Goal: Information Seeking & Learning: Find specific page/section

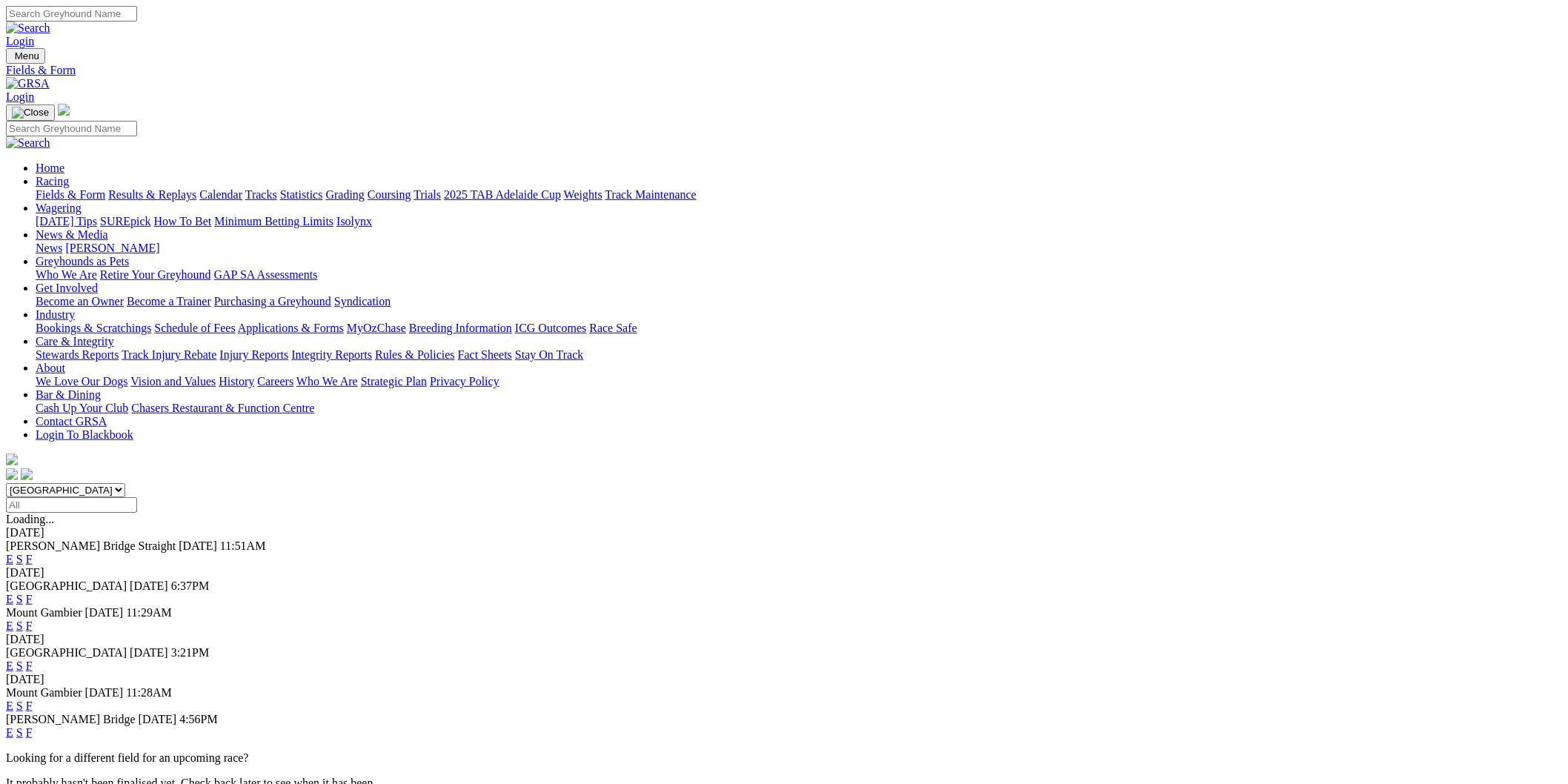
select select "QLD"
click at [125, 482] on select "South Australia New South Wales Northern Territory Queensland Tasmania Victoria…" at bounding box center [65, 489] width 120 height 14
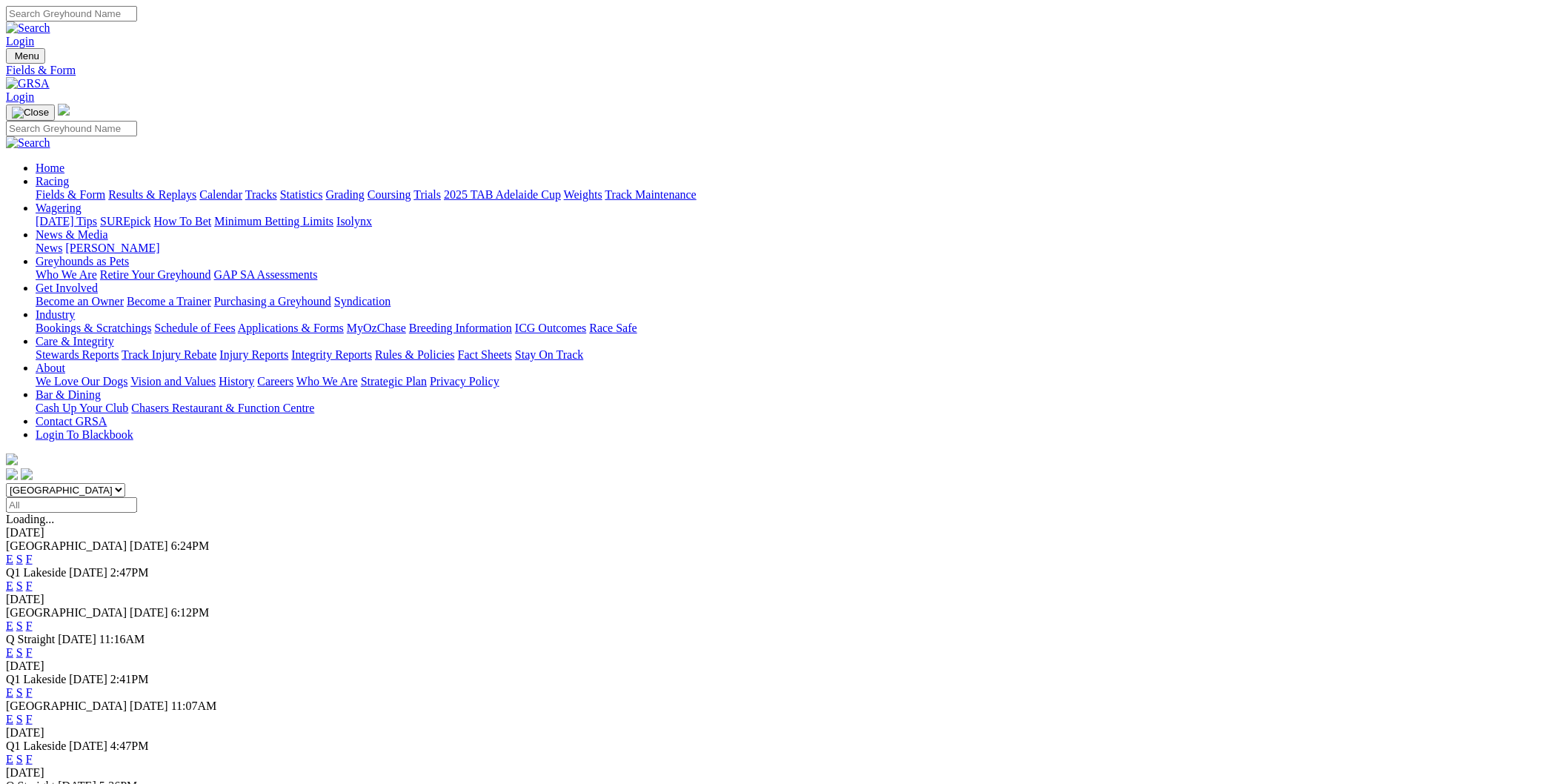
click at [13, 552] on link "E" at bounding box center [9, 559] width 7 height 13
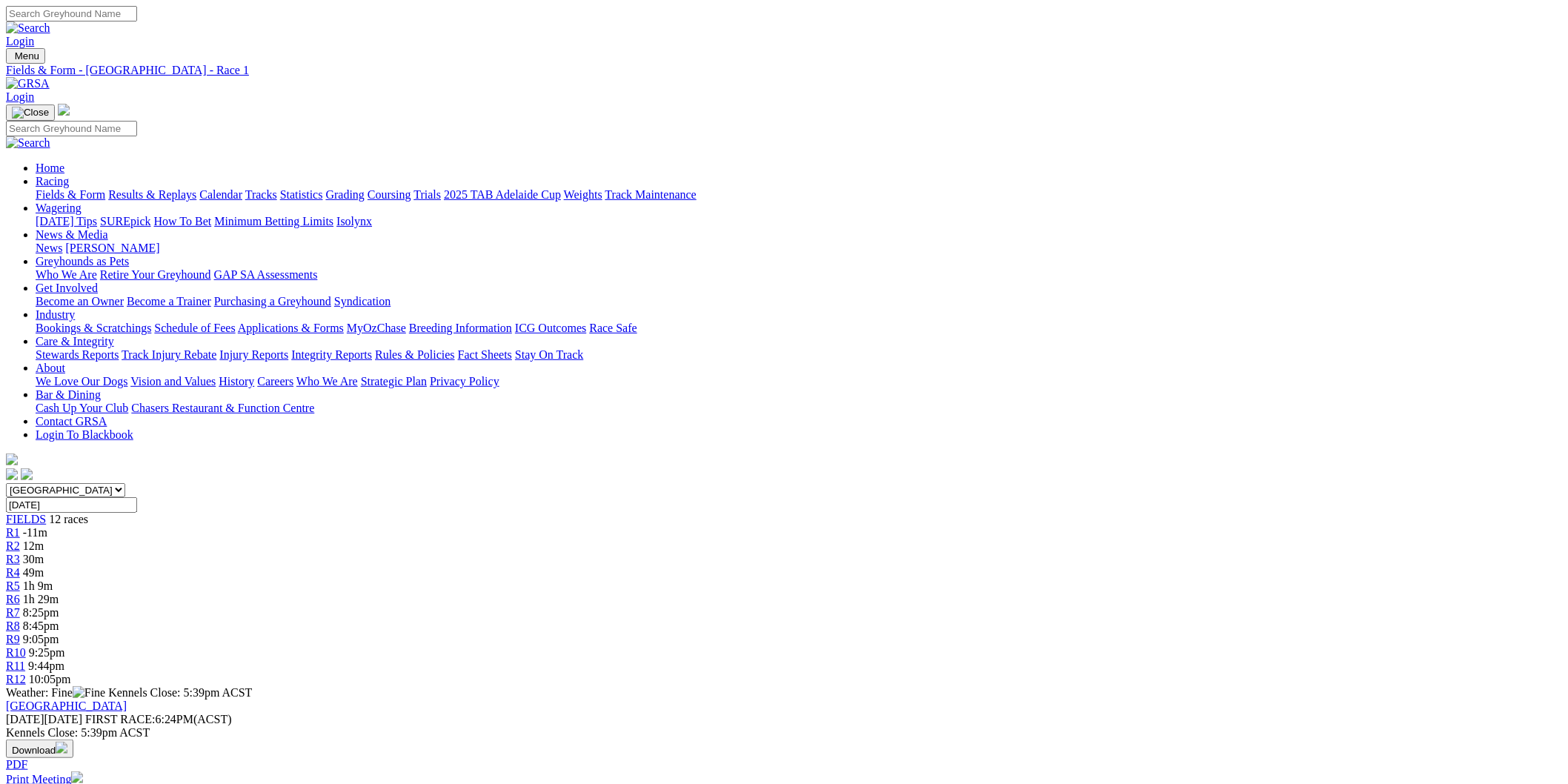
click at [53, 579] on span "1h 9m" at bounding box center [38, 585] width 30 height 13
click at [58, 593] on span "1h 29m" at bounding box center [41, 599] width 35 height 13
click at [20, 606] on link "R7" at bounding box center [12, 612] width 14 height 13
click at [59, 619] on span "8:45pm" at bounding box center [41, 625] width 36 height 13
click at [59, 633] on span "9:05pm" at bounding box center [41, 639] width 36 height 13
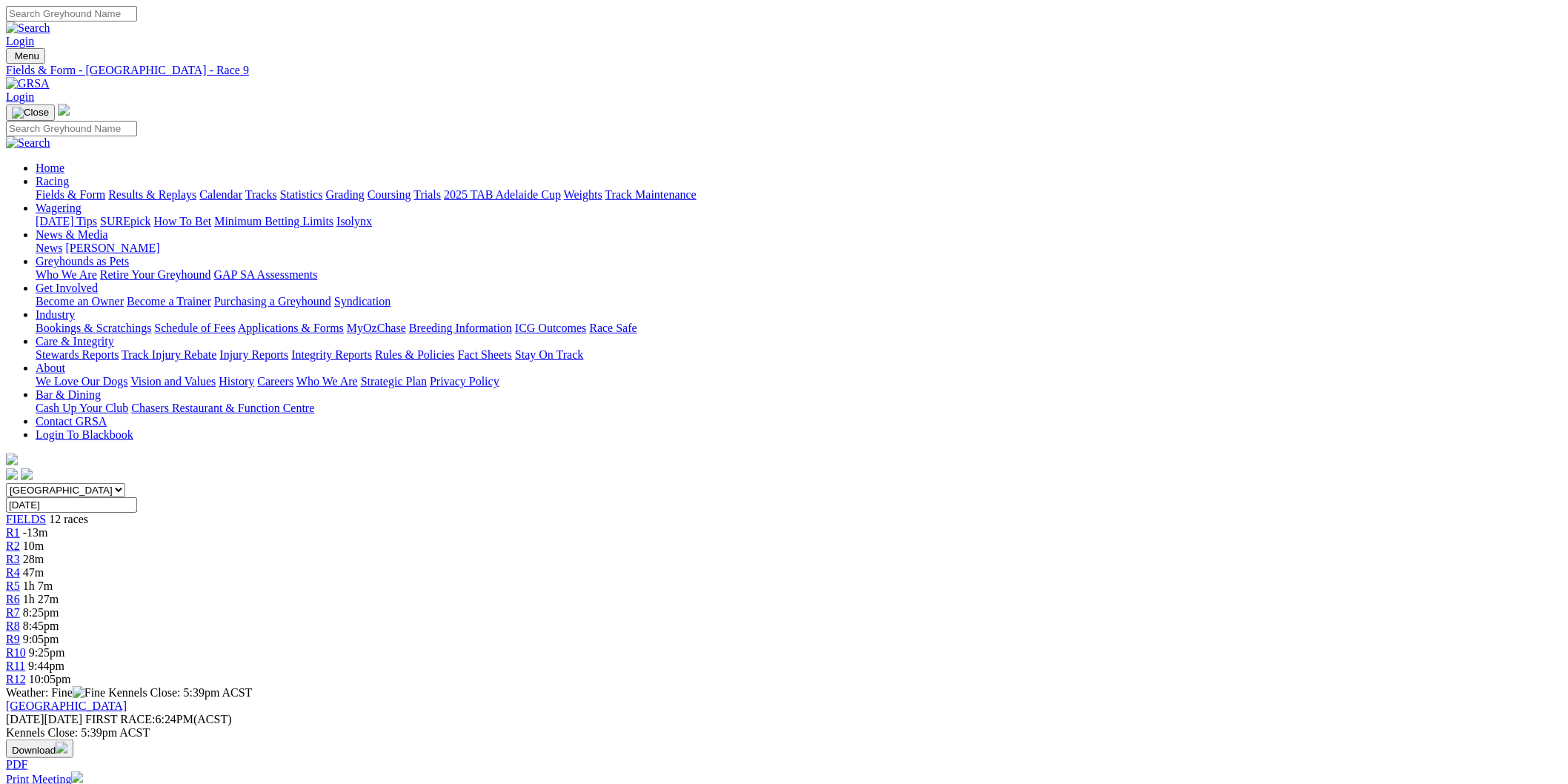
click at [26, 646] on span "R10" at bounding box center [16, 652] width 20 height 13
drag, startPoint x: 590, startPoint y: 172, endPoint x: 583, endPoint y: 183, distance: 13.0
click at [125, 482] on select "South Australia New South Wales Northern Territory Queensland Tasmania Victoria…" at bounding box center [65, 489] width 120 height 14
select select "NSW"
click at [125, 482] on select "South Australia New South Wales Northern Territory Queensland Tasmania Victoria…" at bounding box center [65, 489] width 120 height 14
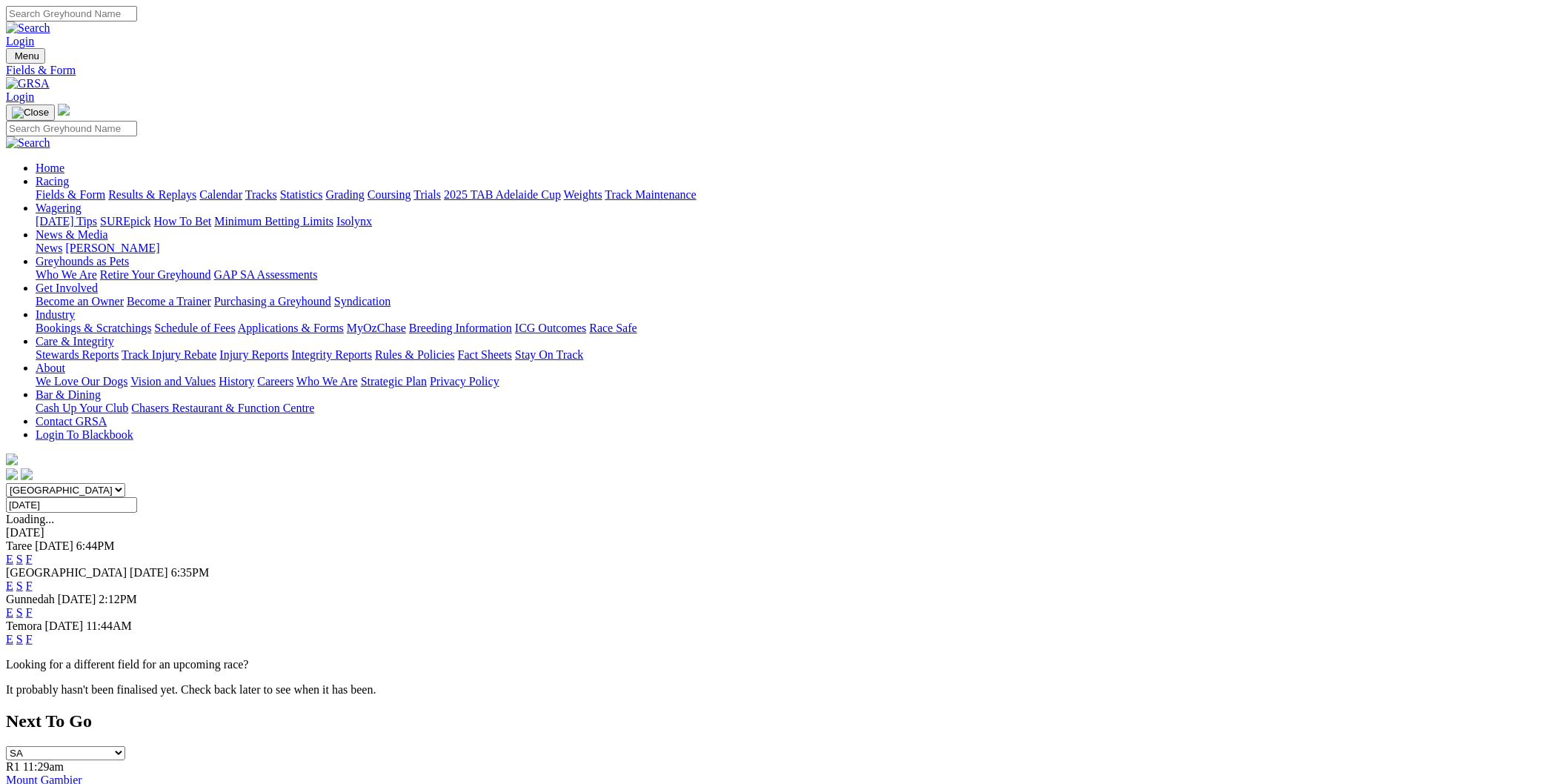
click at [13, 579] on link "E" at bounding box center [9, 585] width 7 height 13
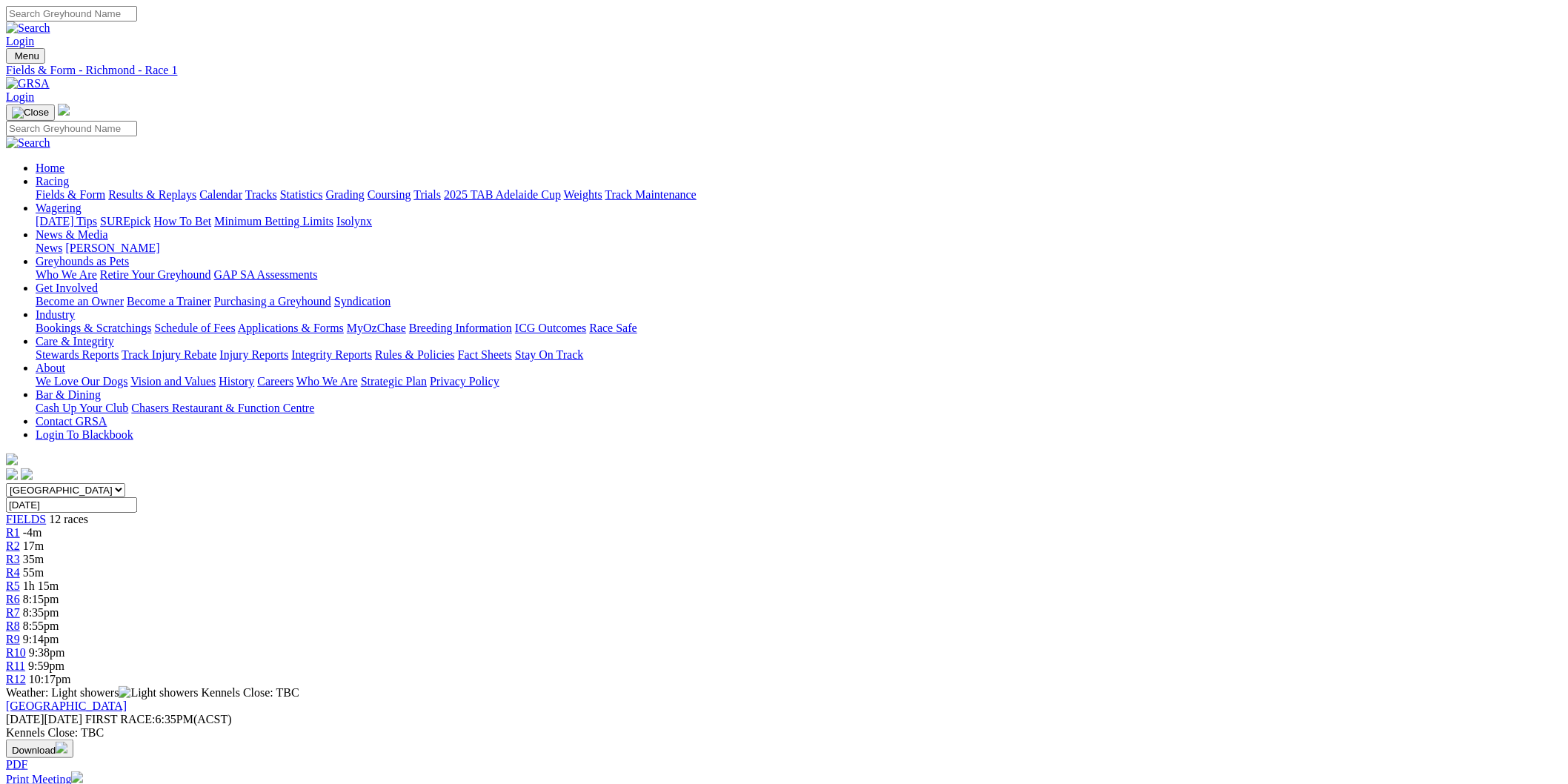
click at [623, 566] on div "R4 55m" at bounding box center [784, 572] width 1556 height 13
click at [20, 579] on span "R5" at bounding box center [12, 585] width 14 height 13
click at [758, 593] on div "R6 8:15pm" at bounding box center [784, 599] width 1556 height 13
click at [20, 606] on link "R7" at bounding box center [12, 612] width 14 height 13
click at [895, 619] on div "R8 8:55pm" at bounding box center [784, 625] width 1556 height 13
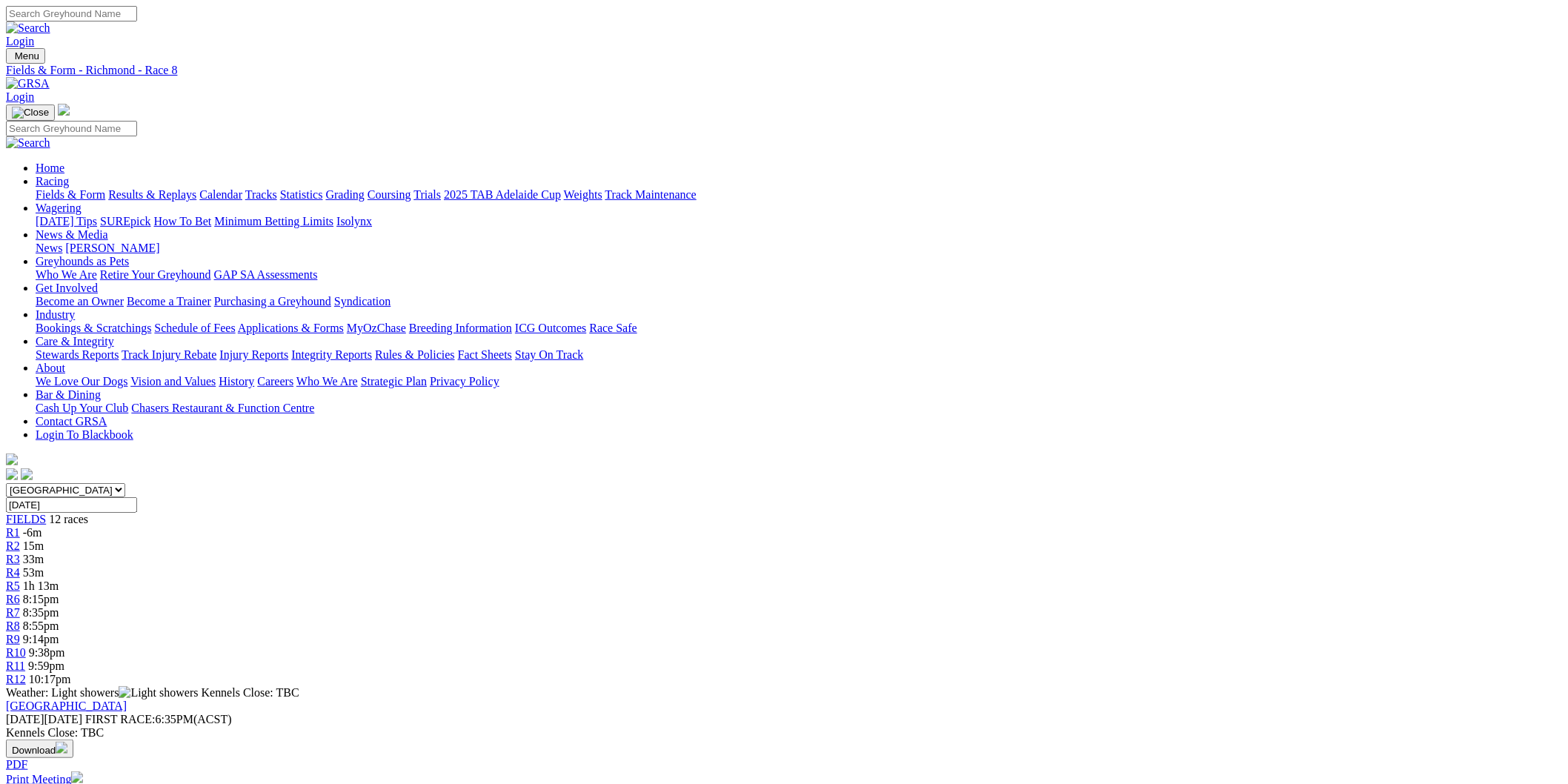
click at [20, 633] on link "R9" at bounding box center [12, 639] width 14 height 13
click at [26, 646] on link "R10" at bounding box center [16, 652] width 20 height 13
click at [627, 566] on div "R4 53m" at bounding box center [784, 572] width 1556 height 13
click at [20, 552] on span "R3" at bounding box center [12, 559] width 14 height 13
